Goal: Information Seeking & Learning: Learn about a topic

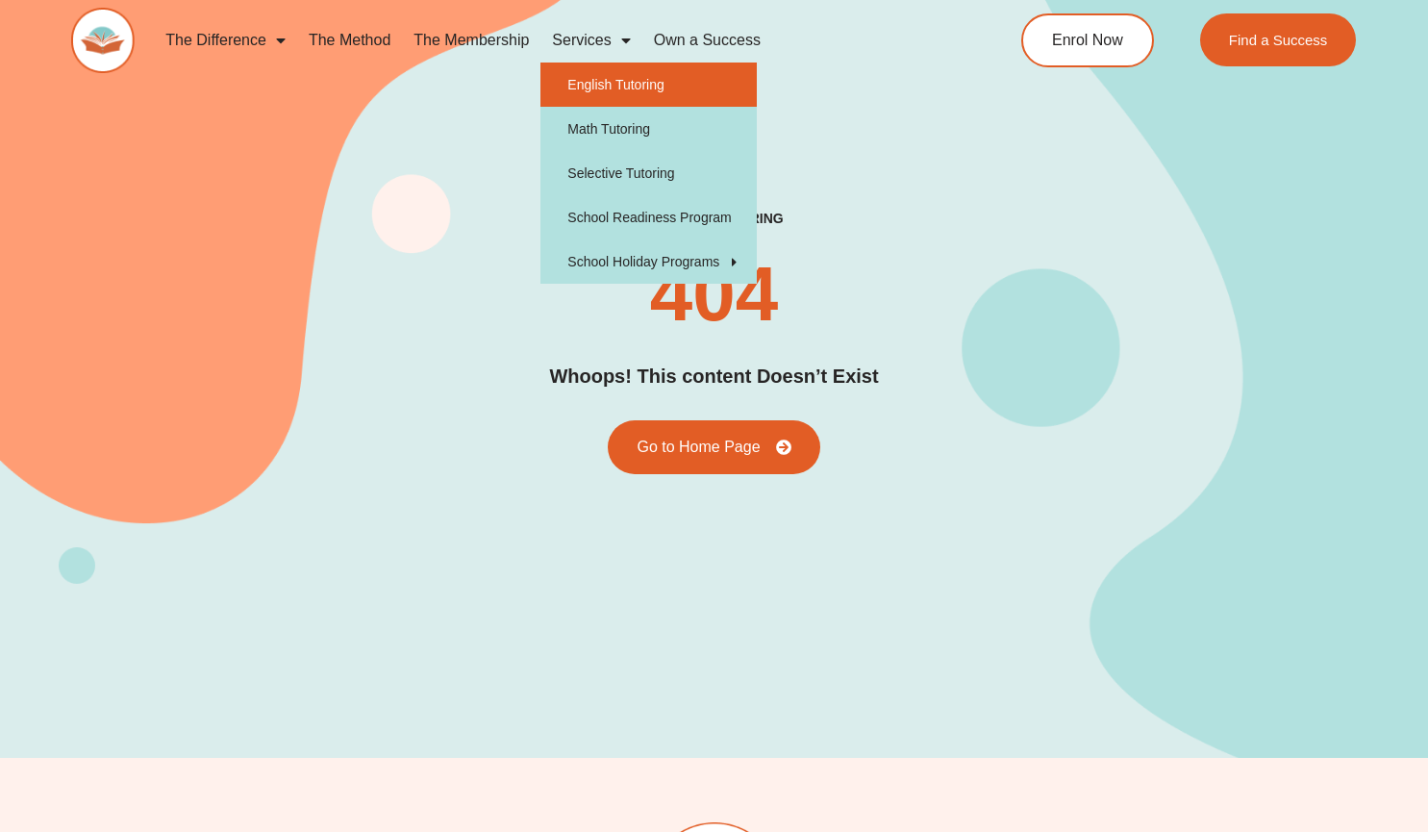
click at [571, 80] on link "English Tutoring" at bounding box center [648, 84] width 216 height 44
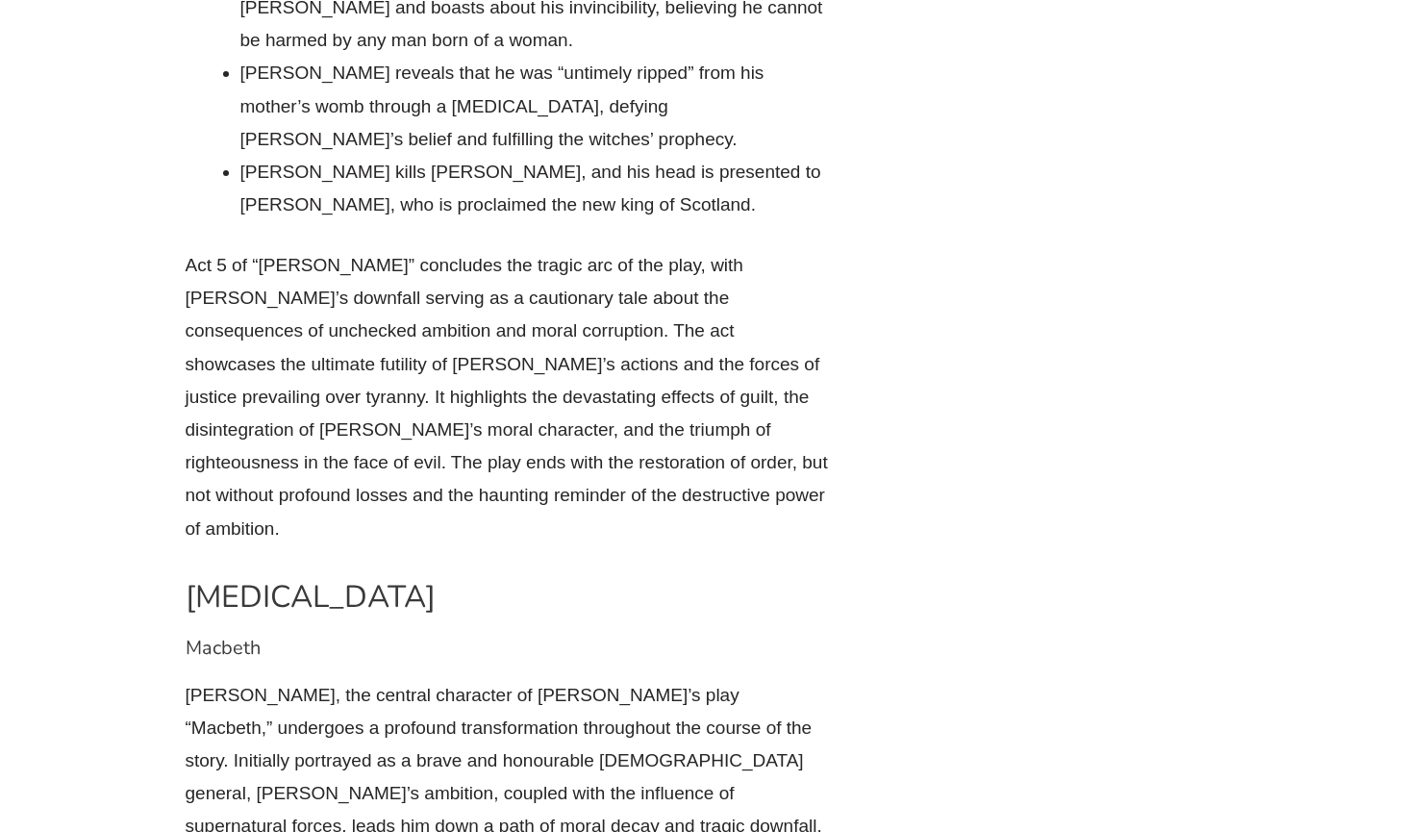
scroll to position [8245, 0]
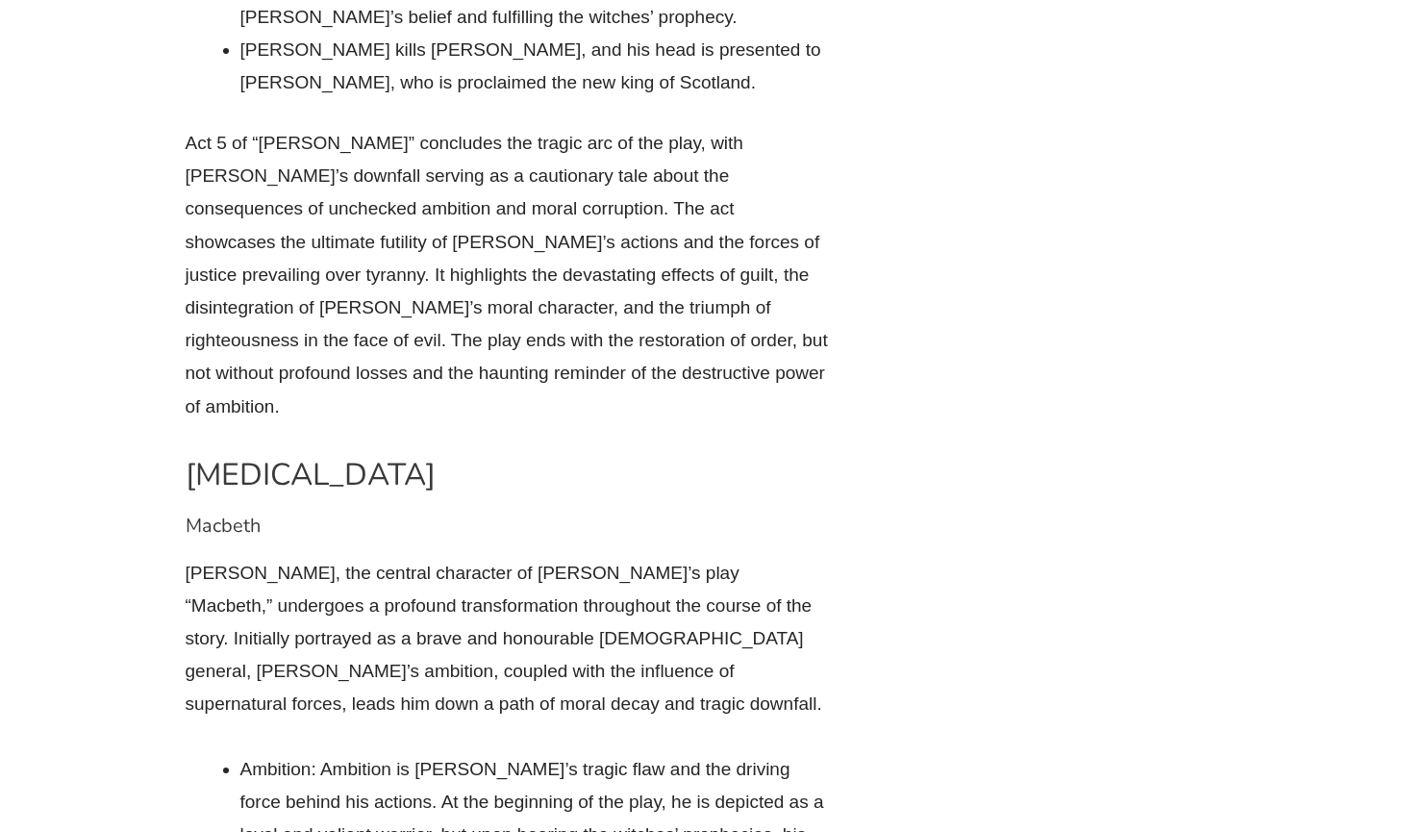
scroll to position [8362, 0]
